Goal: Task Accomplishment & Management: Use online tool/utility

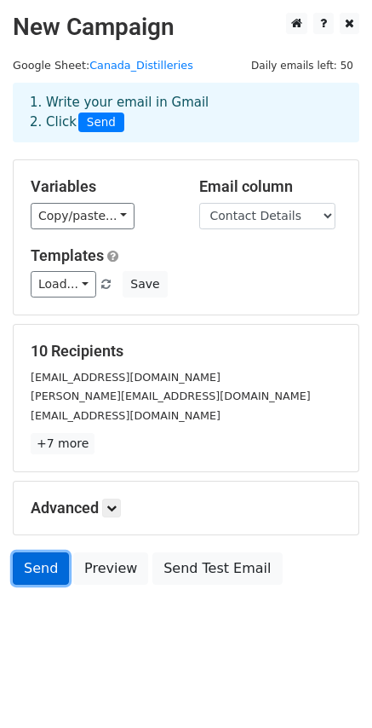
click at [37, 567] on link "Send" at bounding box center [41, 568] width 56 height 32
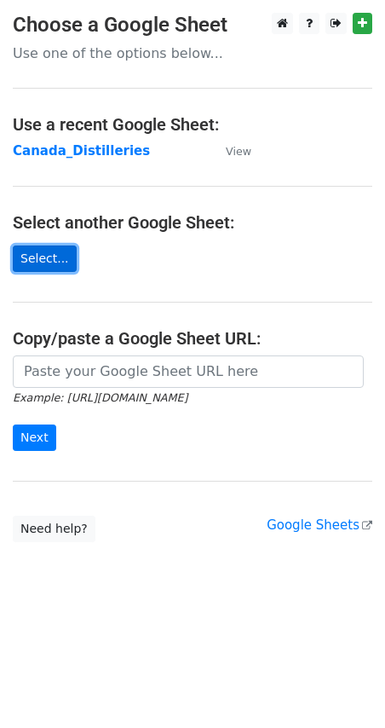
click at [46, 256] on link "Select..." at bounding box center [45, 258] width 64 height 26
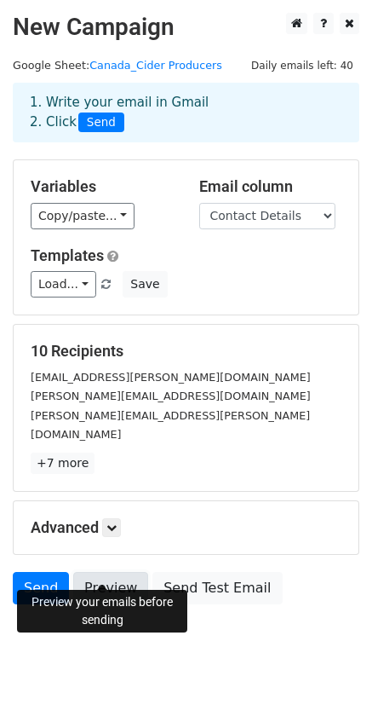
click at [98, 572] on link "Preview" at bounding box center [110, 588] width 75 height 32
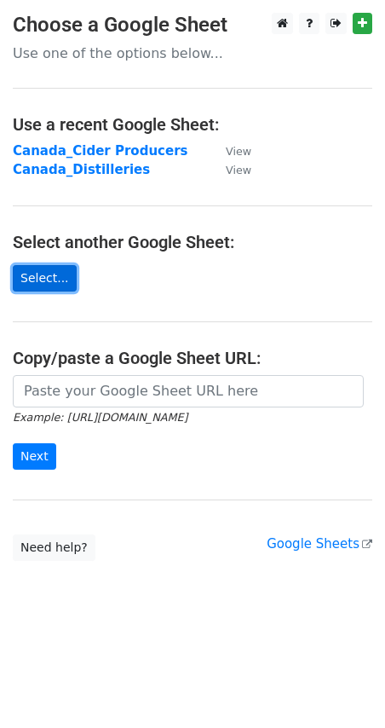
click at [43, 281] on link "Select..." at bounding box center [45, 278] width 64 height 26
click at [44, 281] on link "Select..." at bounding box center [45, 278] width 64 height 26
